Goal: Task Accomplishment & Management: Manage account settings

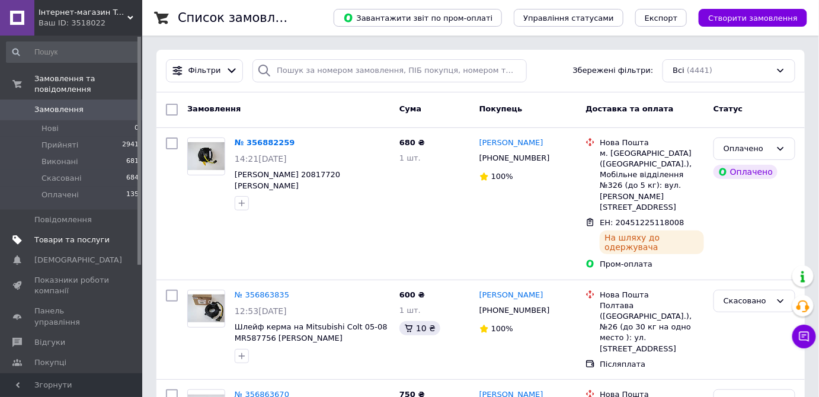
click at [79, 235] on span "Товари та послуги" at bounding box center [71, 240] width 75 height 11
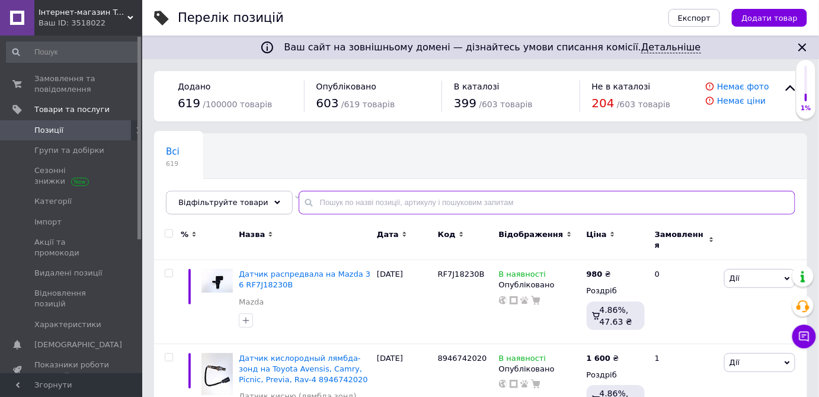
paste input "FSN520660B"
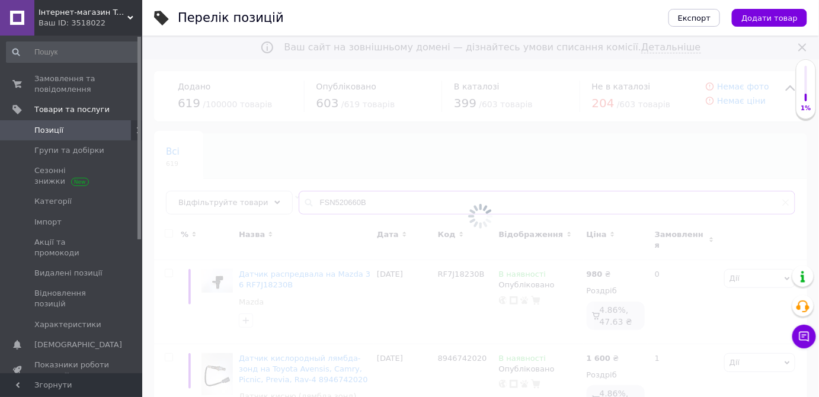
type input "FSN520660B"
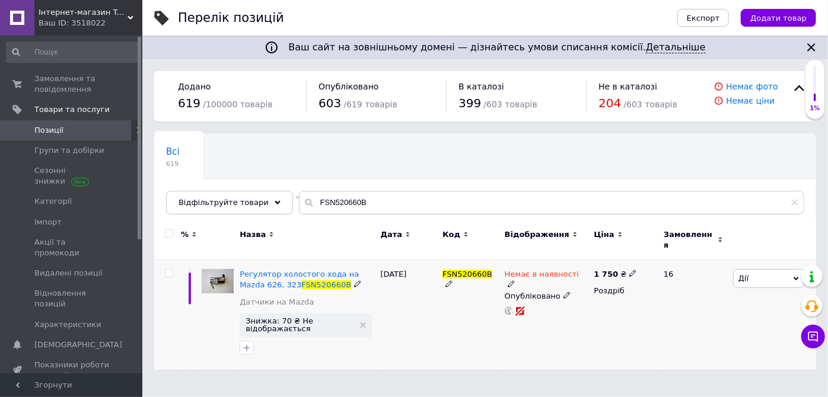
click at [515, 280] on icon at bounding box center [510, 283] width 7 height 7
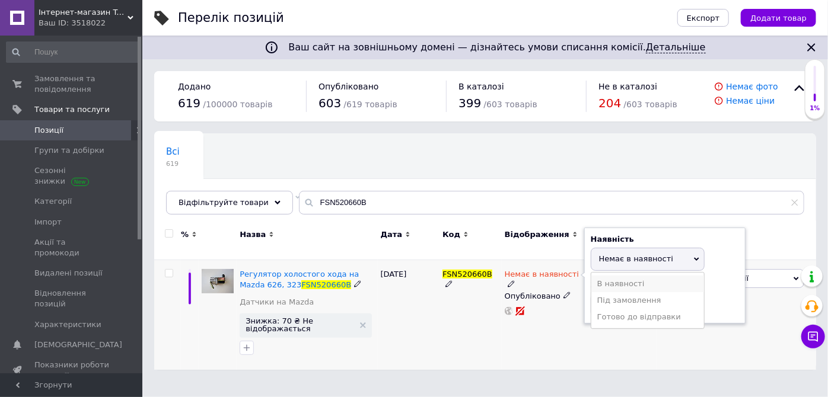
click at [627, 276] on li "В наявності" at bounding box center [647, 284] width 113 height 17
click at [491, 328] on div "FSN520660B" at bounding box center [470, 315] width 62 height 110
